Goal: Transaction & Acquisition: Download file/media

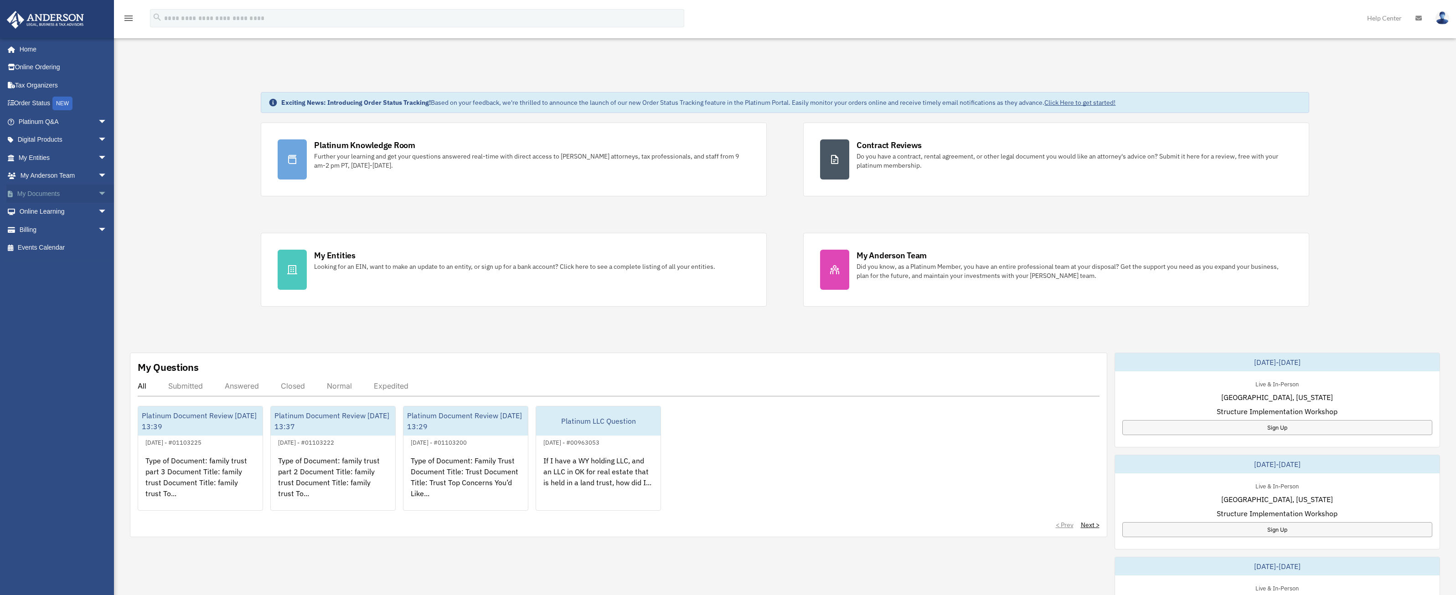
click at [68, 193] on link "My Documents arrow_drop_down" at bounding box center [63, 194] width 114 height 18
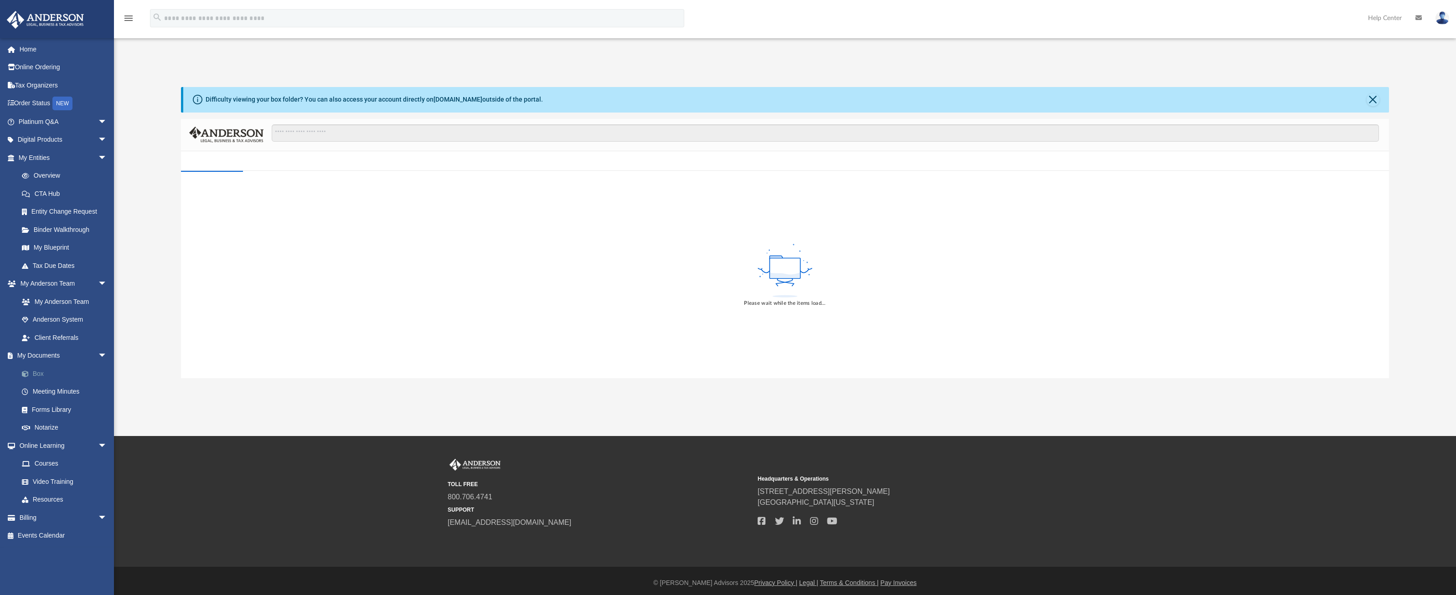
click at [42, 373] on link "Box" at bounding box center [67, 374] width 108 height 18
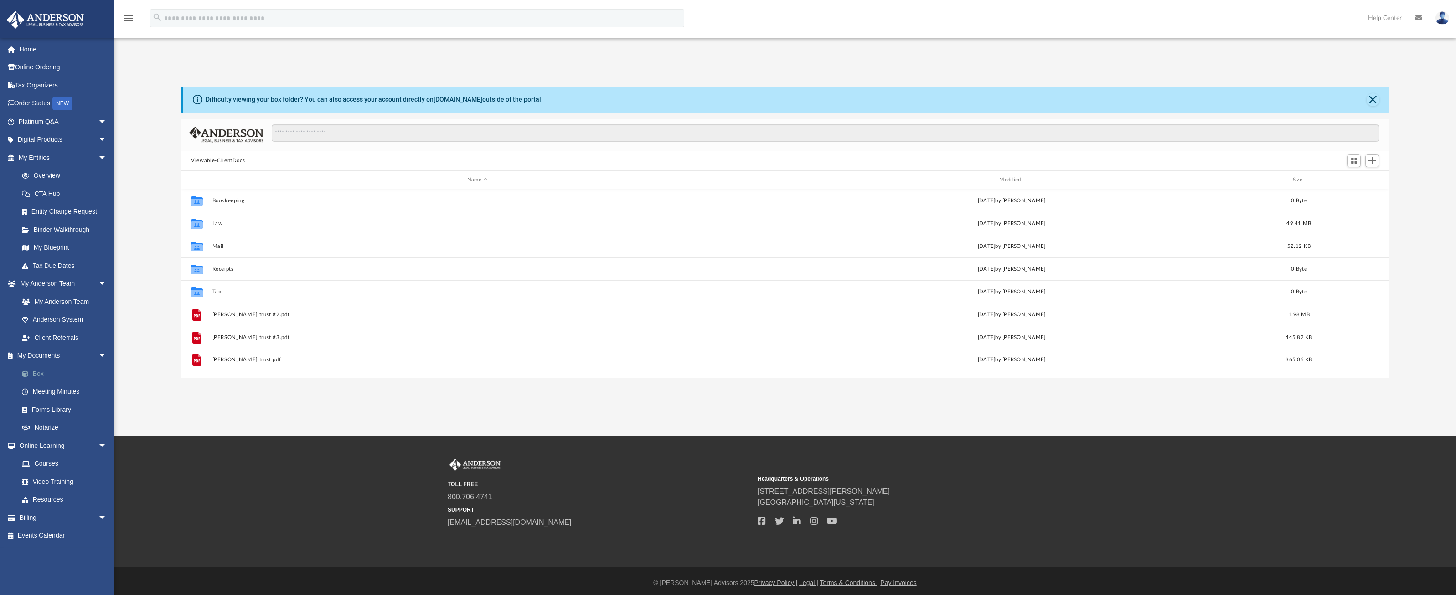
scroll to position [200, 1201]
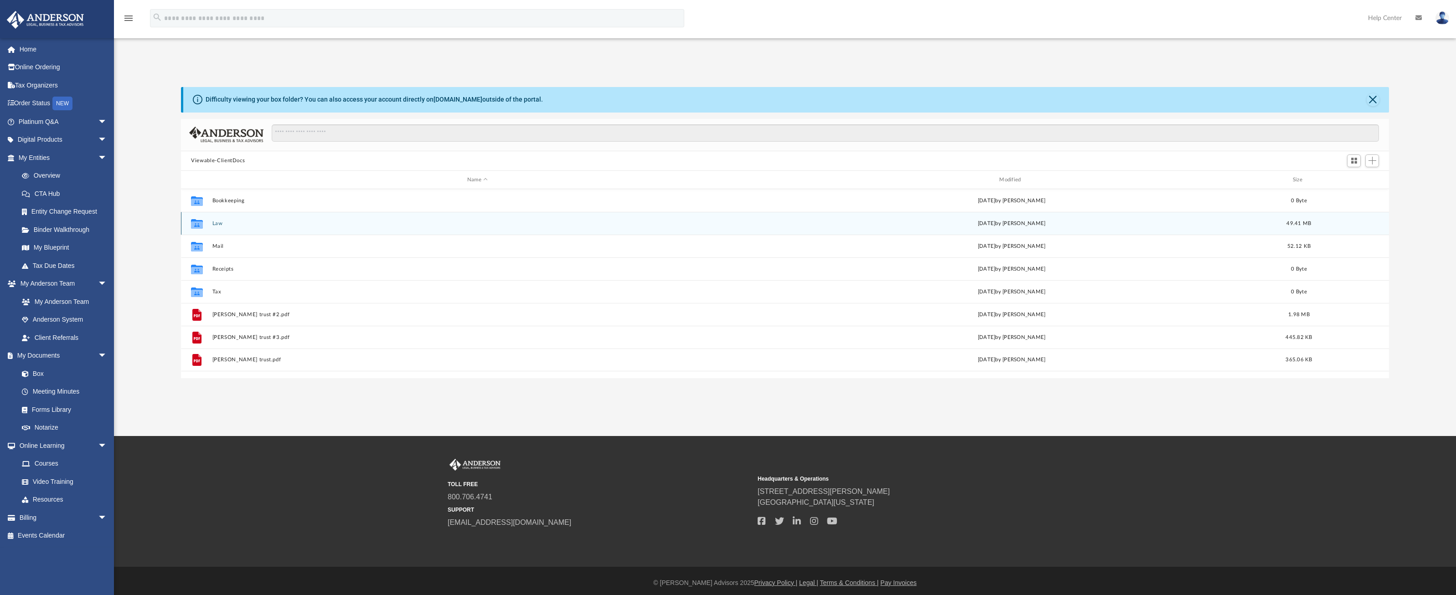
click at [218, 222] on button "Law" at bounding box center [477, 224] width 530 height 6
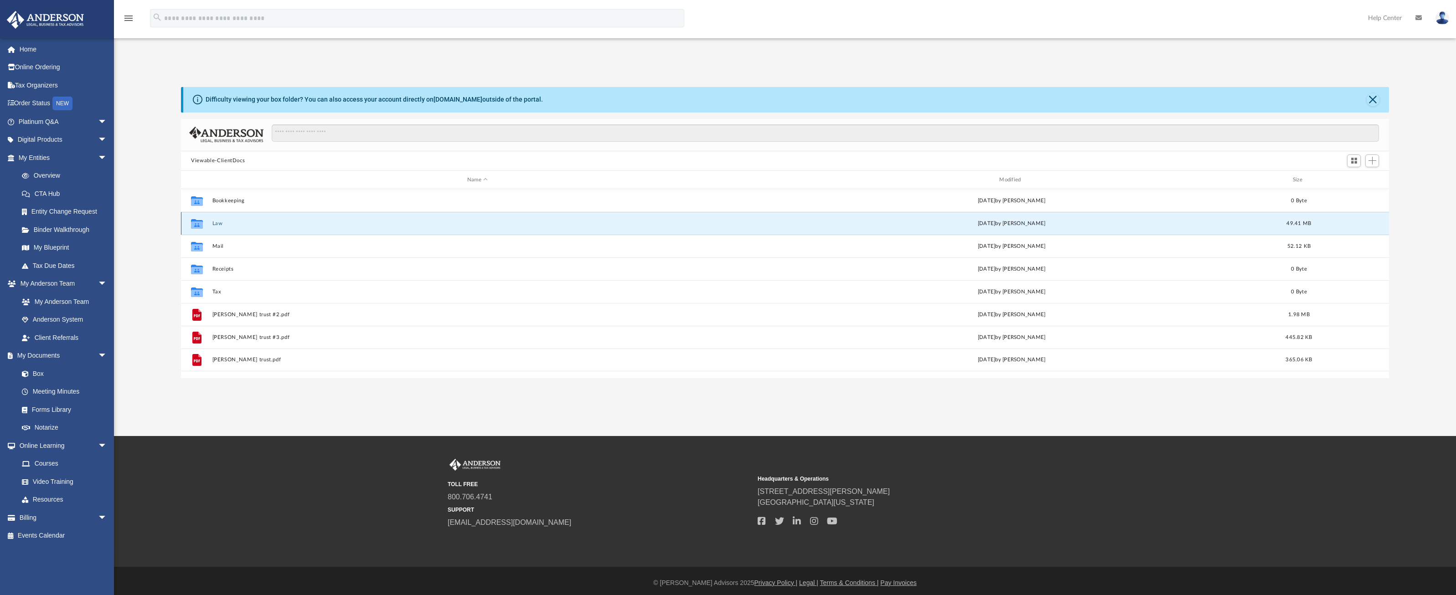
click at [218, 222] on button "Law" at bounding box center [477, 224] width 530 height 6
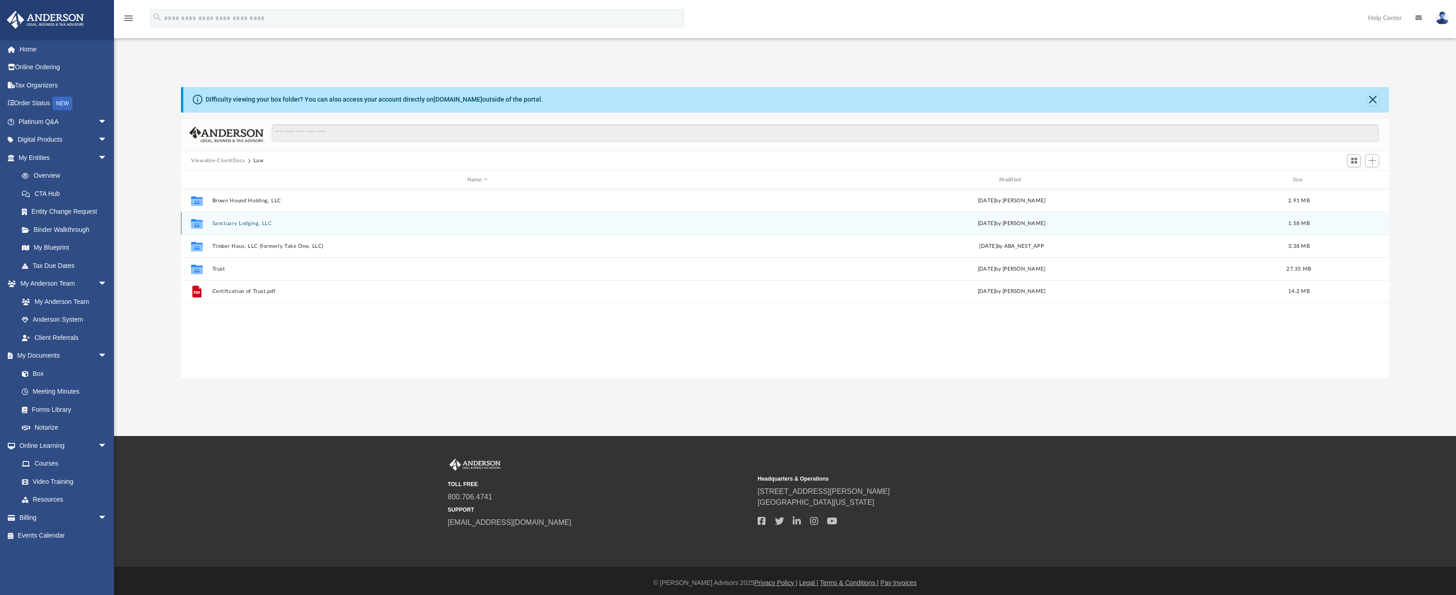
click at [221, 221] on button "Sanctuary Lodging, LLC" at bounding box center [477, 224] width 530 height 6
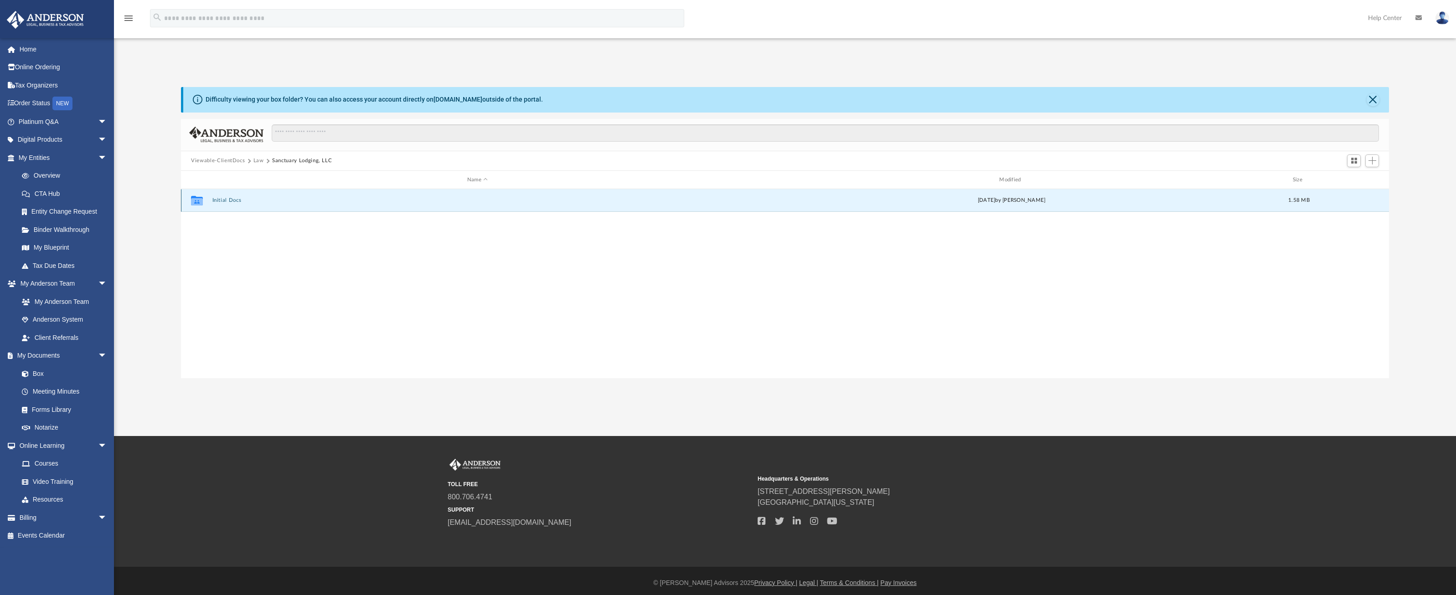
click at [220, 201] on button "Initial Docs" at bounding box center [477, 201] width 530 height 6
click at [222, 201] on button "Sanctuary Lodging LLC - EIN Notice.pdf" at bounding box center [477, 201] width 530 height 6
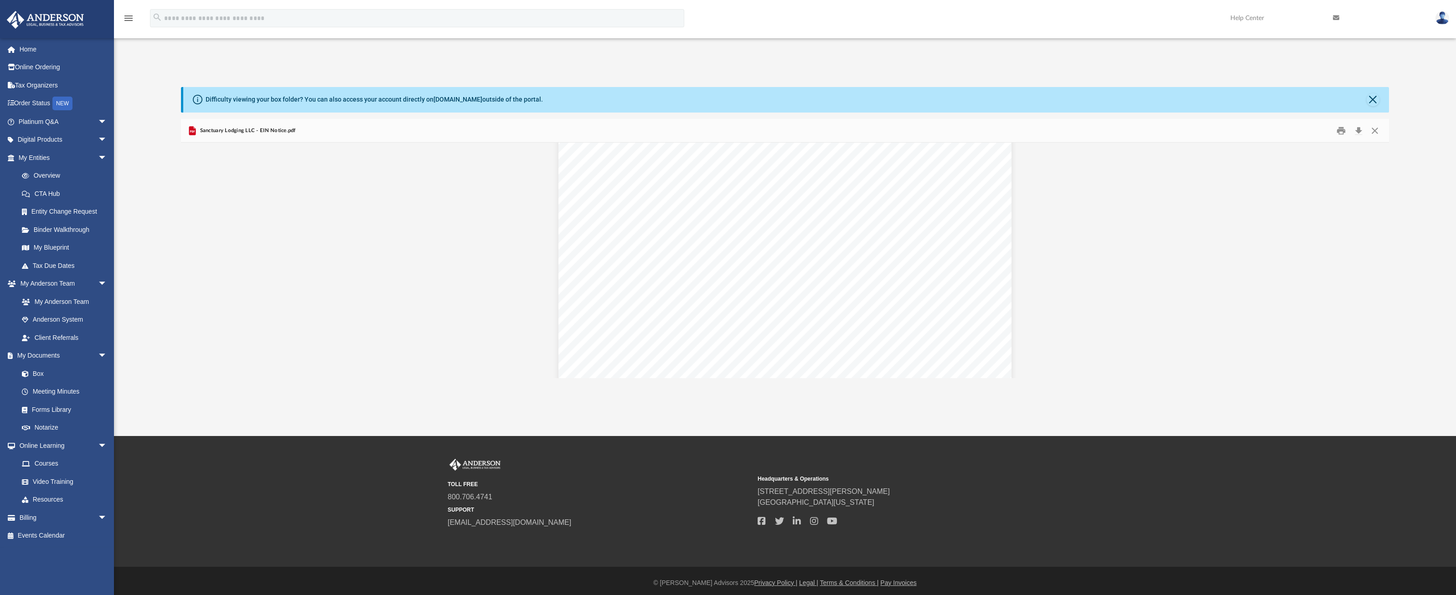
scroll to position [2381, 0]
click at [1346, 130] on button "Print" at bounding box center [1341, 131] width 18 height 14
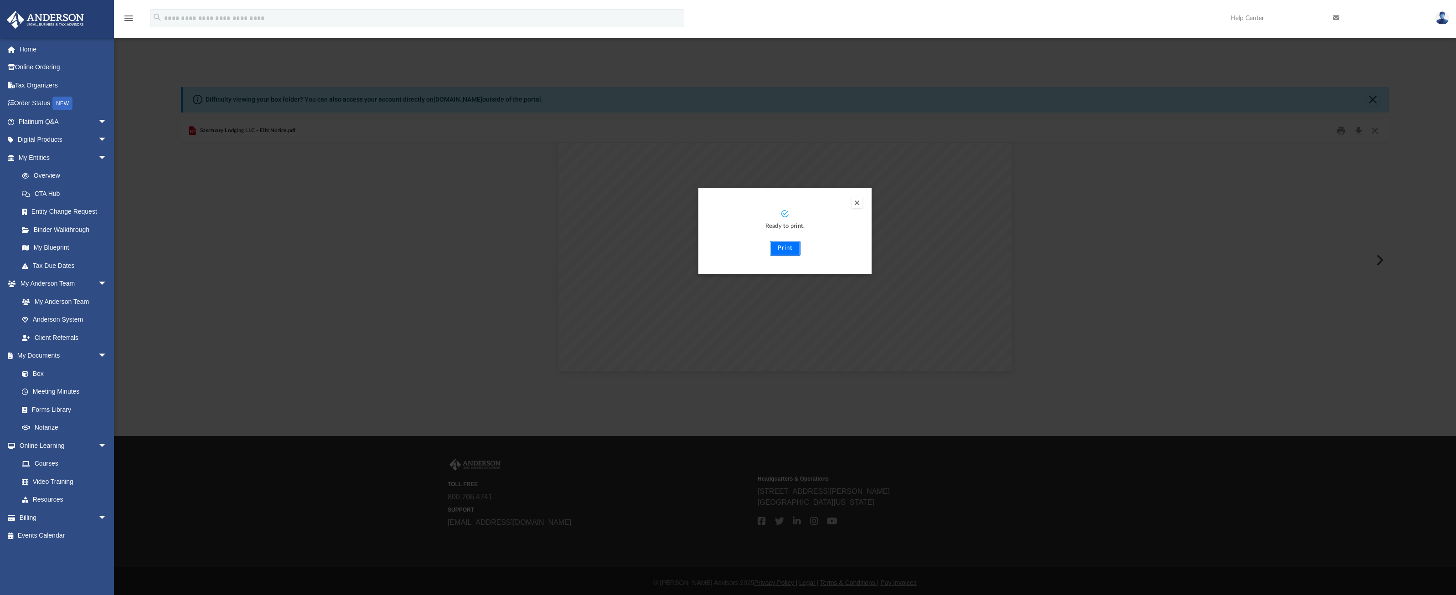
click at [784, 250] on button "Print" at bounding box center [785, 248] width 31 height 15
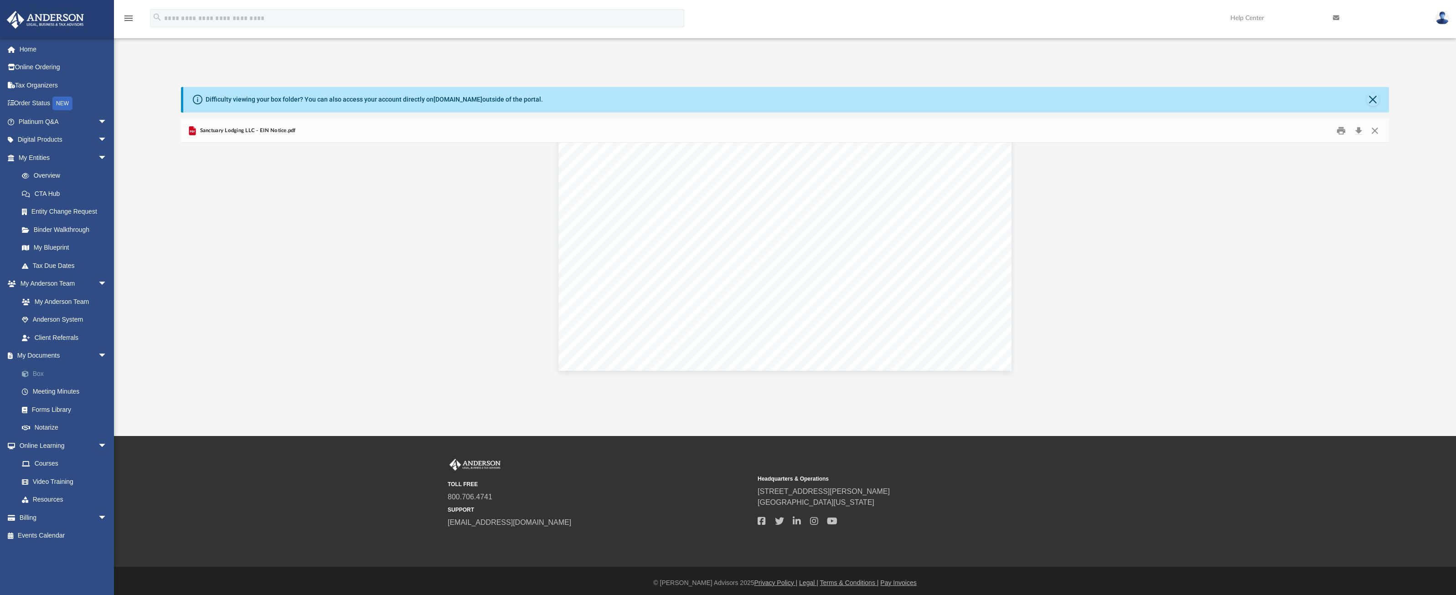
click at [39, 373] on link "Box" at bounding box center [67, 374] width 108 height 18
click at [1378, 130] on button "Close" at bounding box center [1374, 131] width 16 height 14
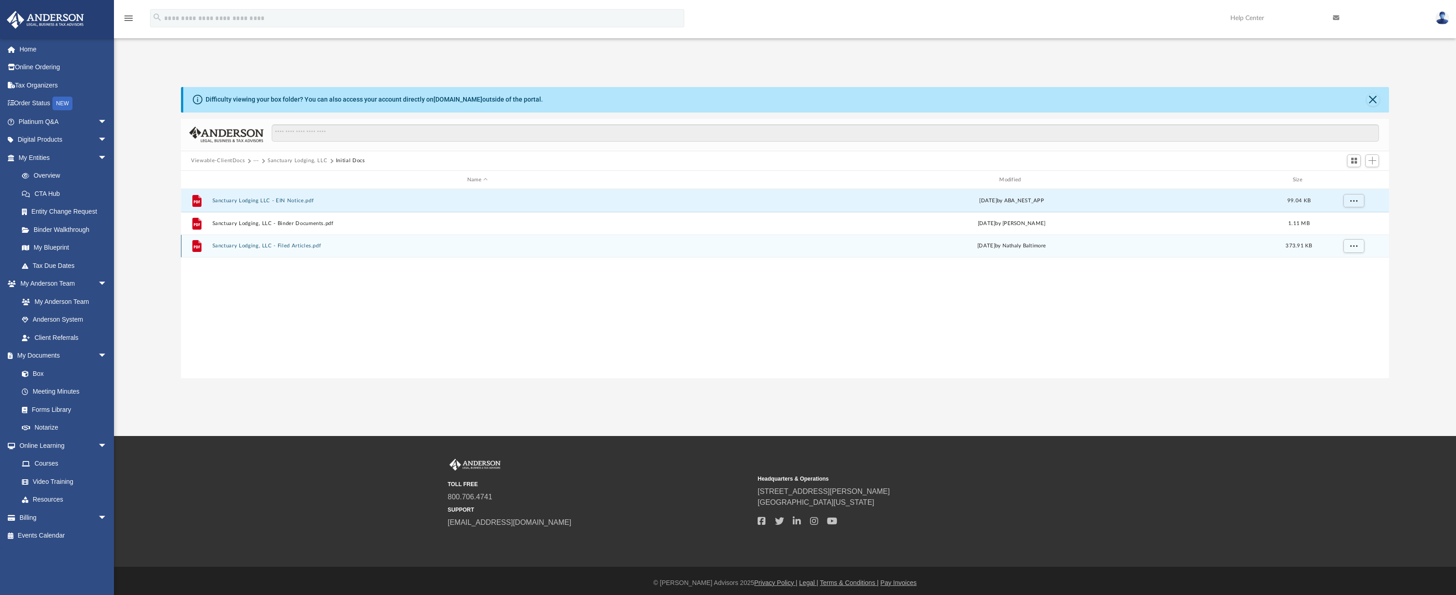
click at [559, 246] on button "Sanctuary Lodging, LLC - Filed Articles.pdf" at bounding box center [477, 246] width 530 height 6
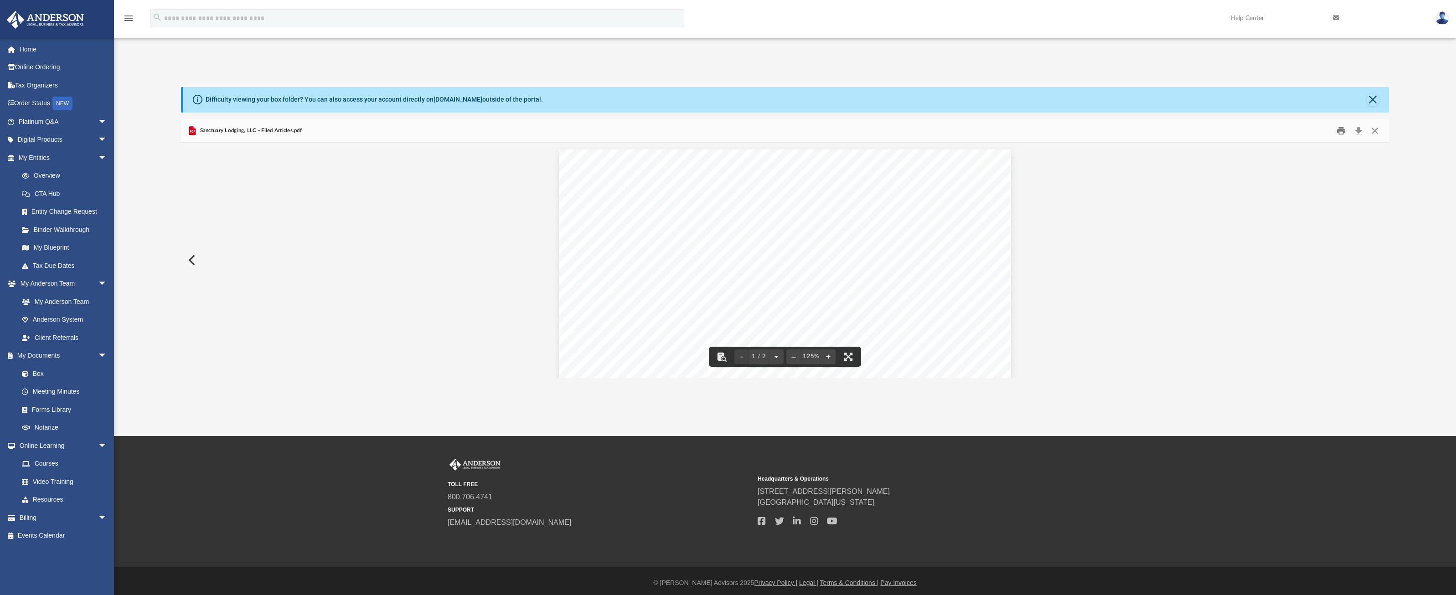
click at [1342, 129] on button "Print" at bounding box center [1341, 131] width 18 height 14
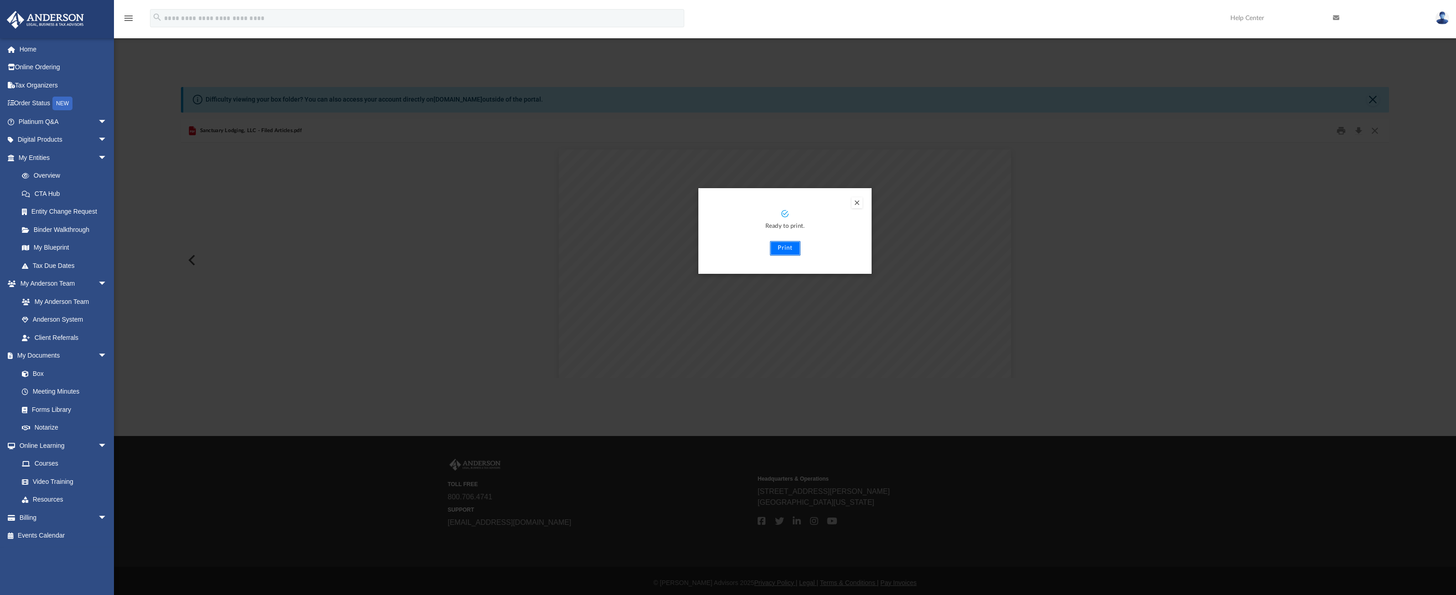
click at [788, 244] on button "Print" at bounding box center [785, 248] width 31 height 15
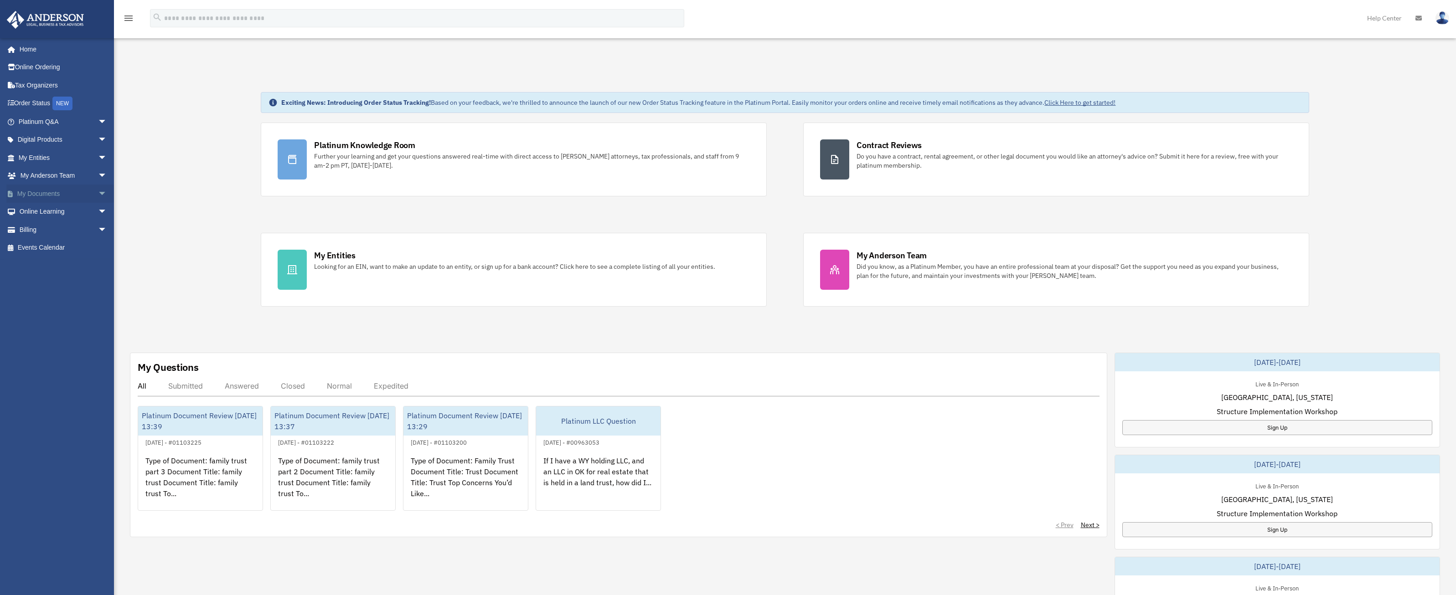
click at [66, 194] on link "My Documents arrow_drop_down" at bounding box center [63, 194] width 114 height 18
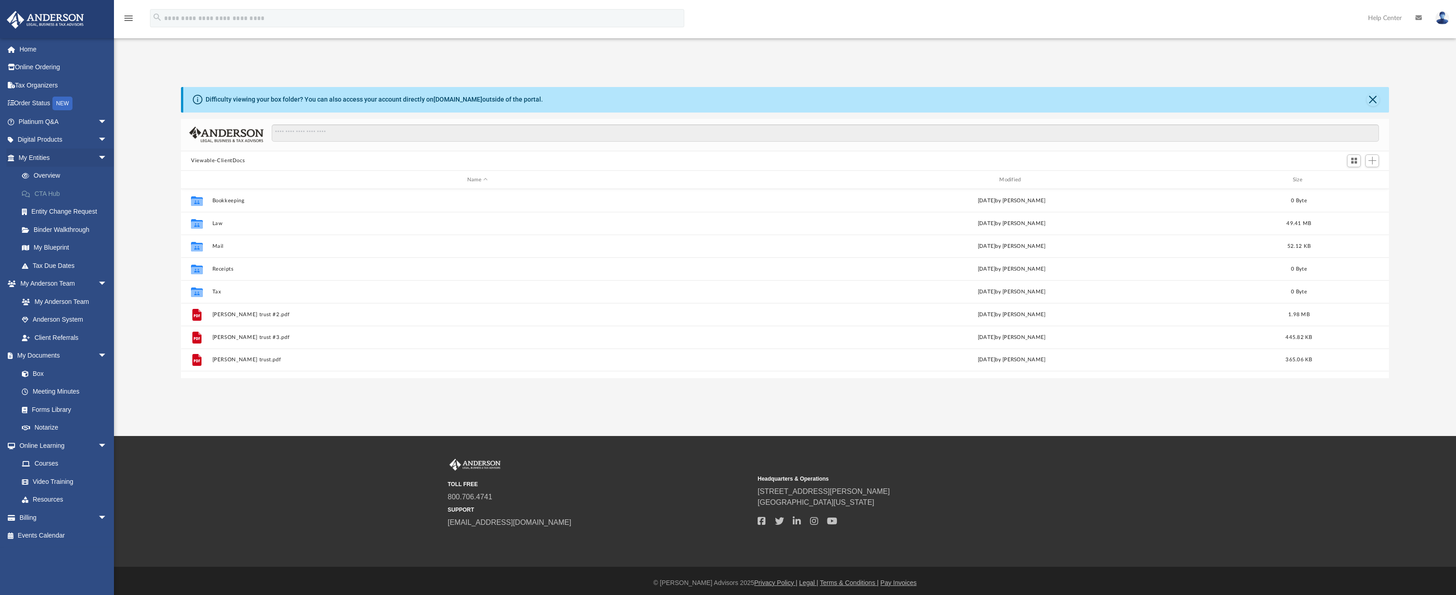
scroll to position [200, 1201]
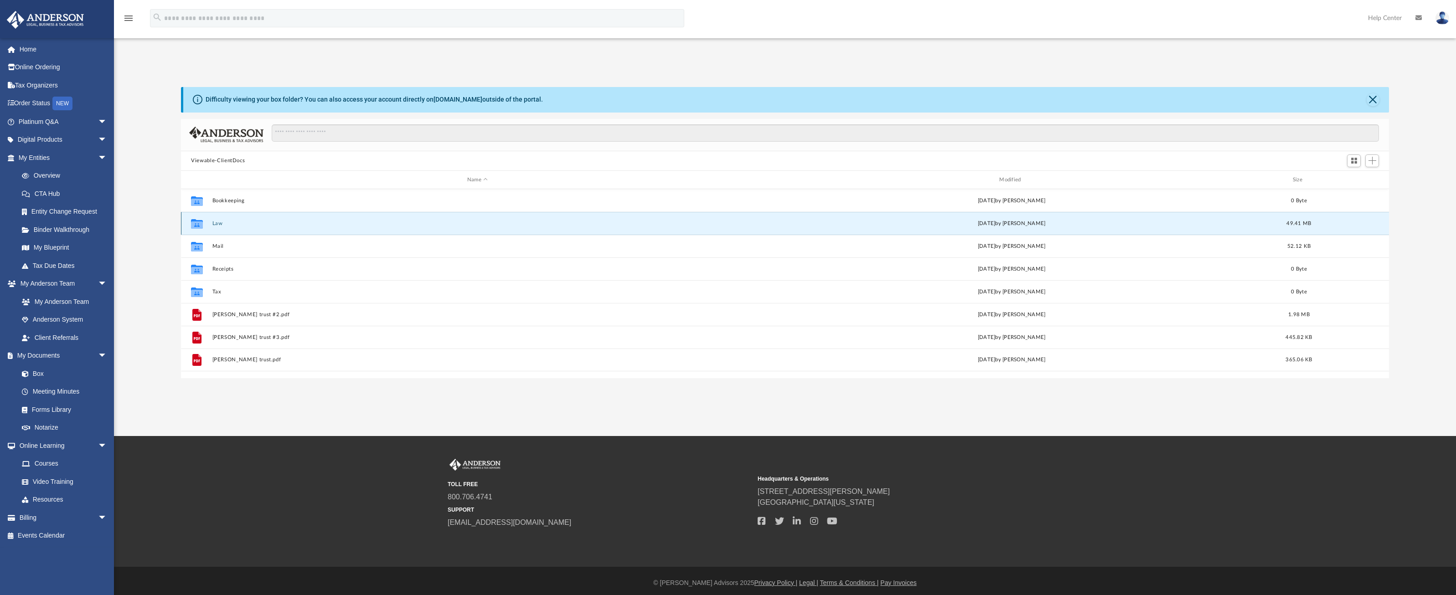
click at [218, 223] on button "Law" at bounding box center [477, 224] width 530 height 6
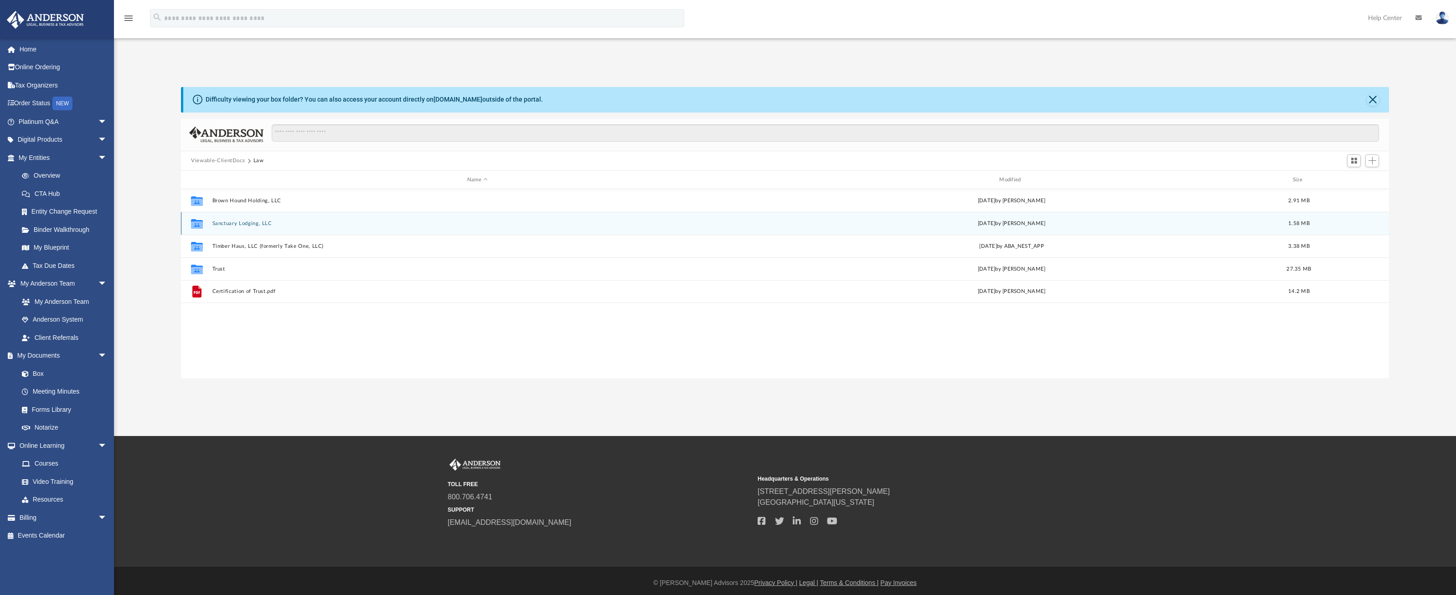
click at [240, 223] on button "Sanctuary Lodging, LLC" at bounding box center [477, 224] width 530 height 6
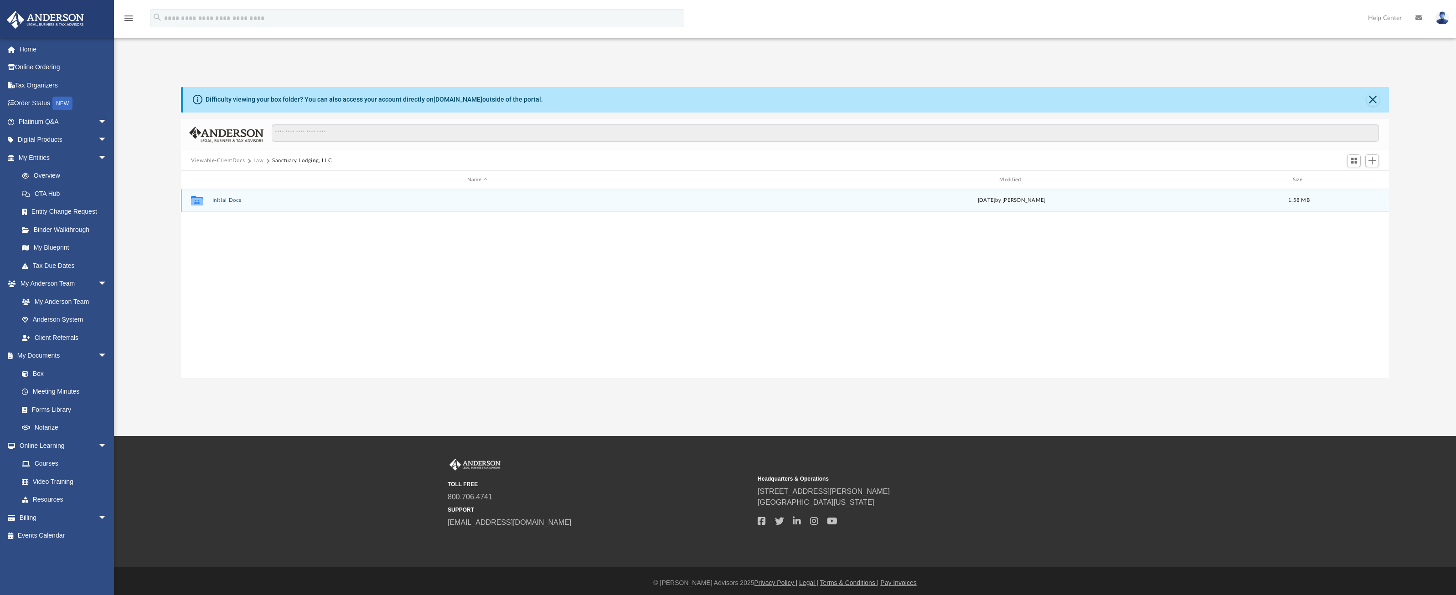
click at [222, 202] on button "Initial Docs" at bounding box center [477, 201] width 530 height 6
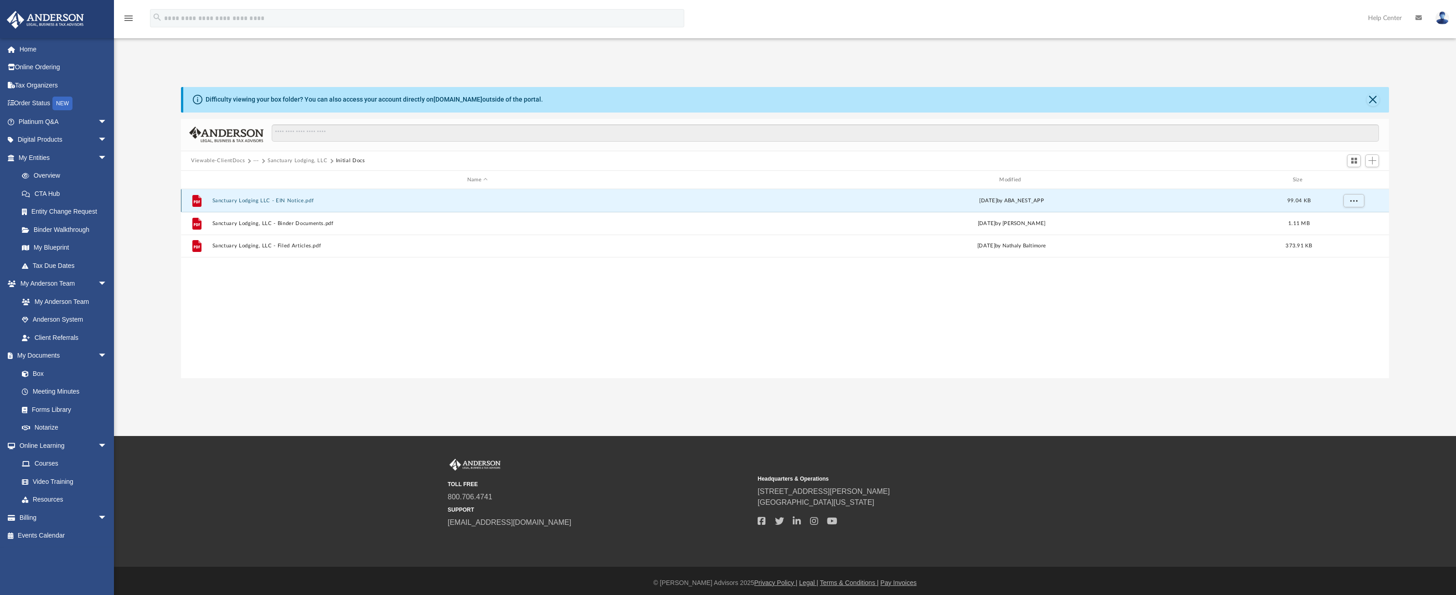
click at [303, 202] on button "Sanctuary Lodging LLC - EIN Notice.pdf" at bounding box center [477, 201] width 530 height 6
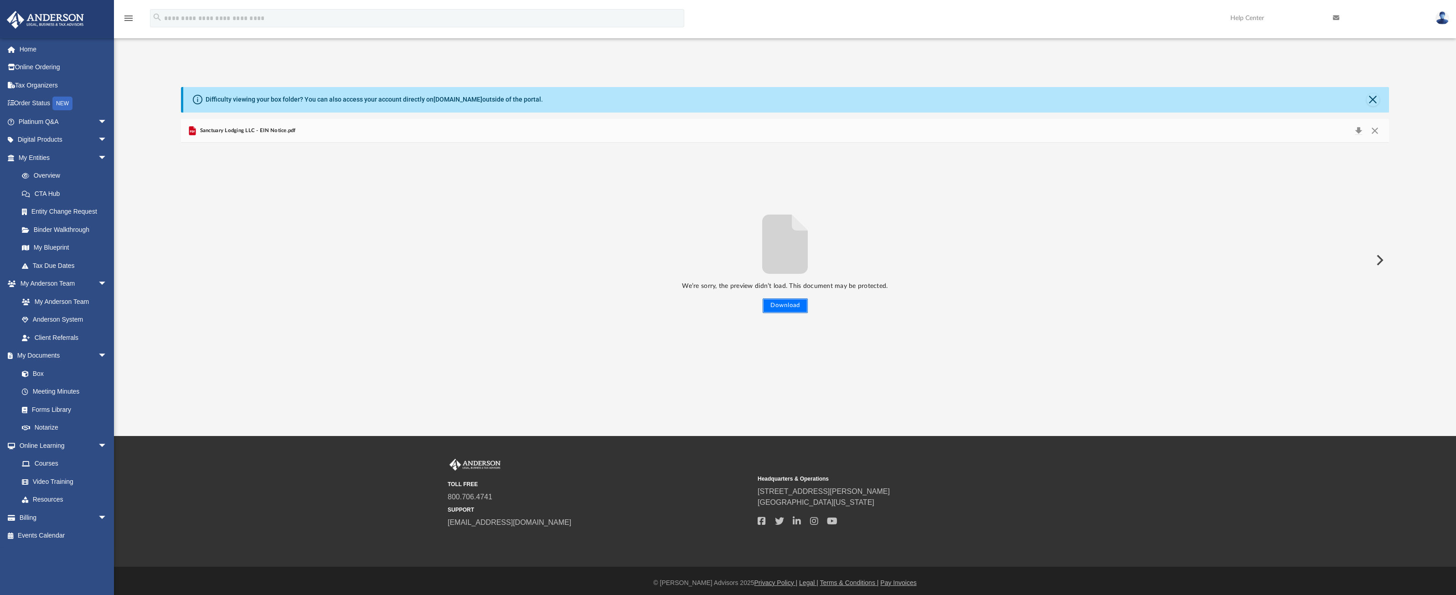
click at [789, 306] on button "Download" at bounding box center [785, 306] width 45 height 15
click at [1361, 131] on button "Download" at bounding box center [1358, 130] width 16 height 13
